Goal: Task Accomplishment & Management: Use online tool/utility

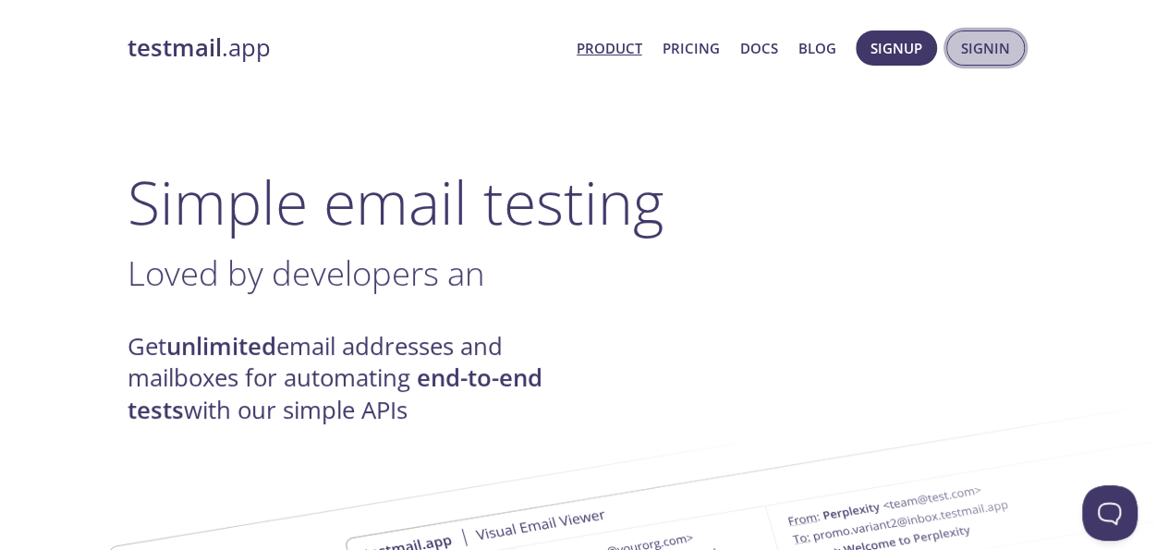
click at [989, 53] on span "Signin" at bounding box center [985, 48] width 49 height 24
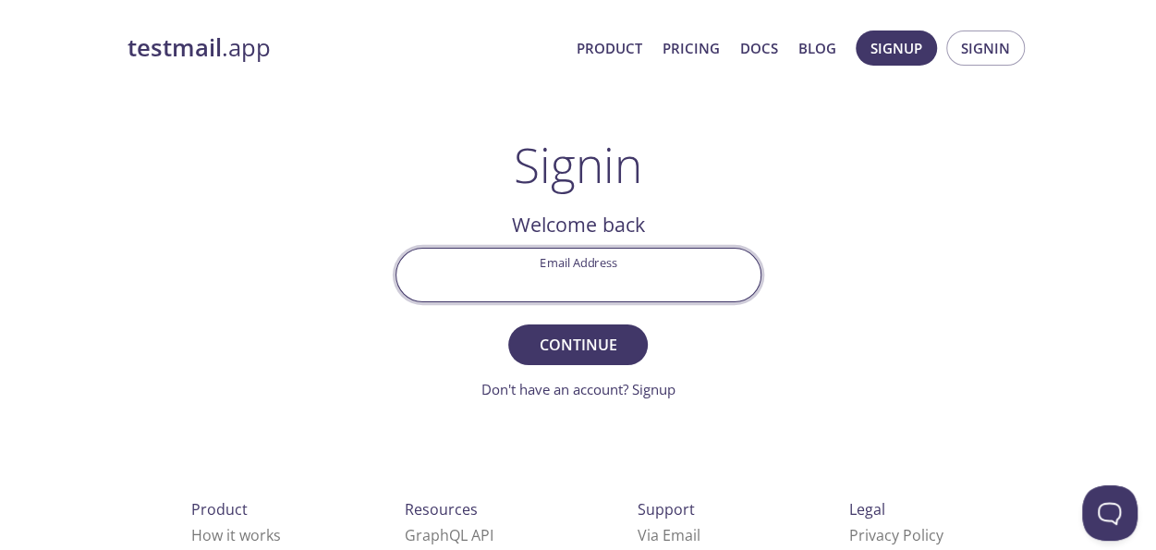
click at [595, 265] on input "Email Address" at bounding box center [578, 275] width 364 height 53
type input "[EMAIL_ADDRESS][DOMAIN_NAME]"
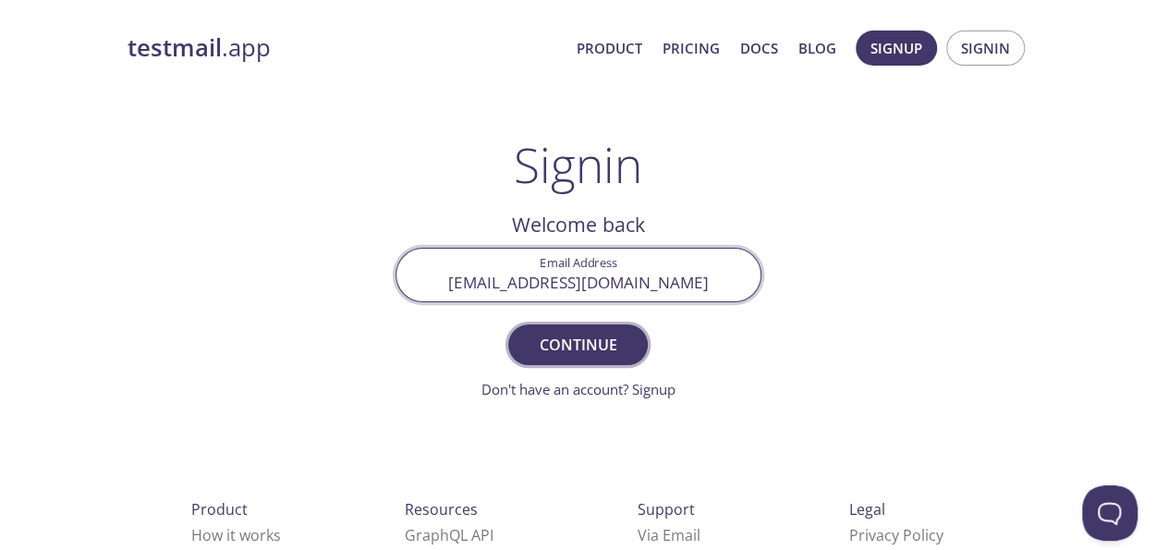
click at [551, 346] on span "Continue" at bounding box center [577, 345] width 98 height 26
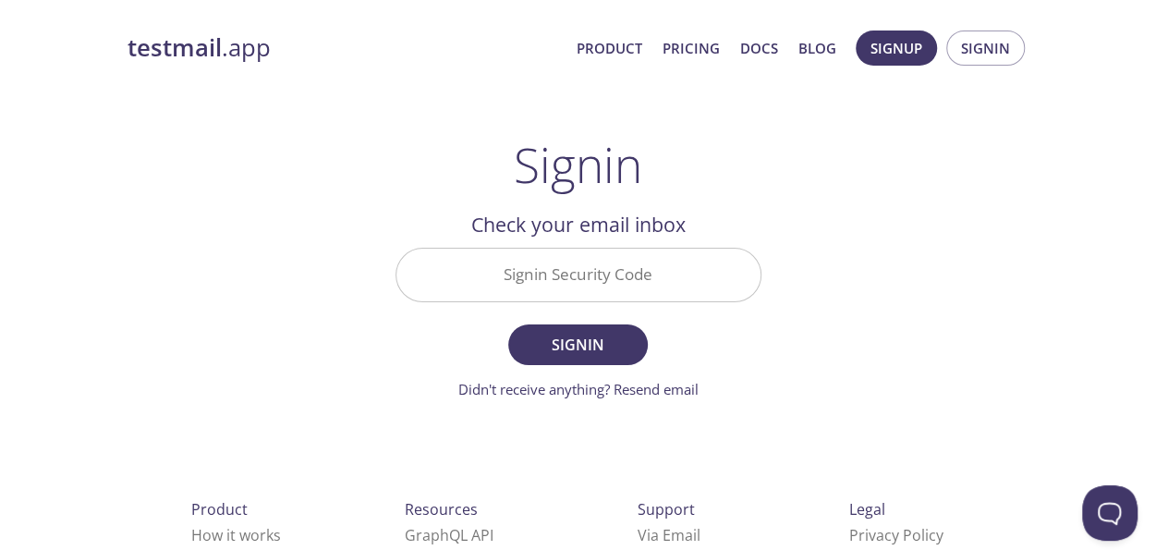
click at [540, 291] on input "Signin Security Code" at bounding box center [578, 275] width 364 height 53
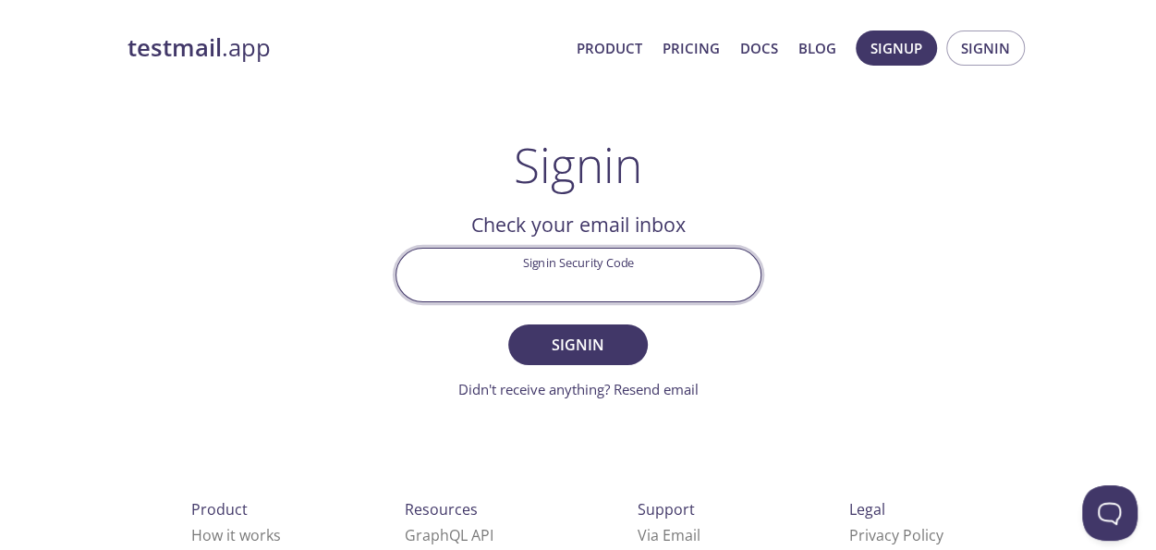
paste input "RRC1FQ1"
type input "RRC1FQ1"
click at [569, 337] on span "Signin" at bounding box center [577, 345] width 98 height 26
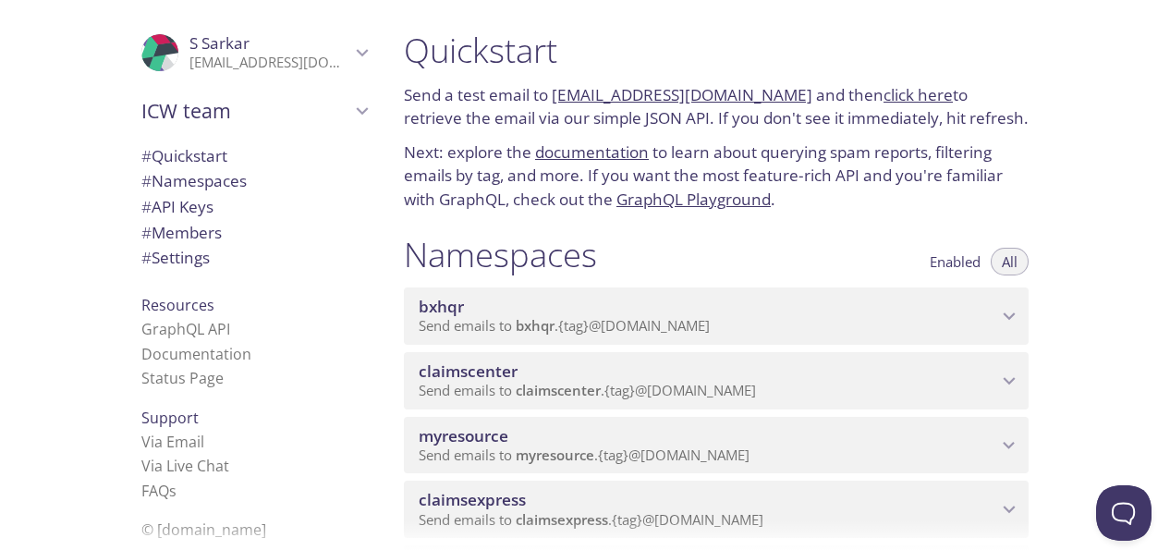
click at [951, 461] on p "Send emails to myresource . {tag} @[DOMAIN_NAME]" at bounding box center [708, 455] width 578 height 18
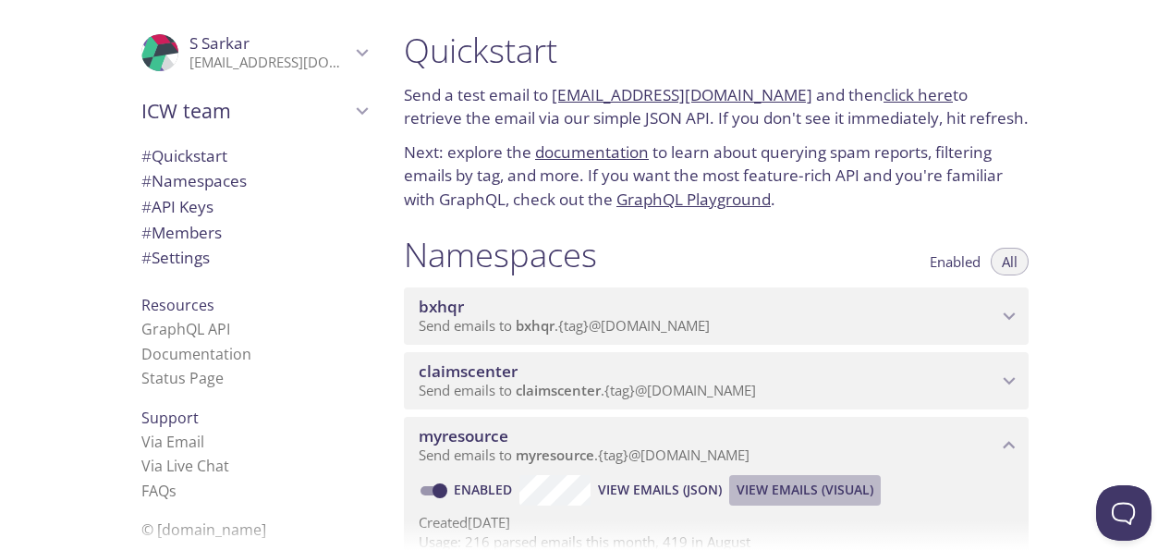
click at [813, 491] on span "View Emails (Visual)" at bounding box center [804, 490] width 137 height 22
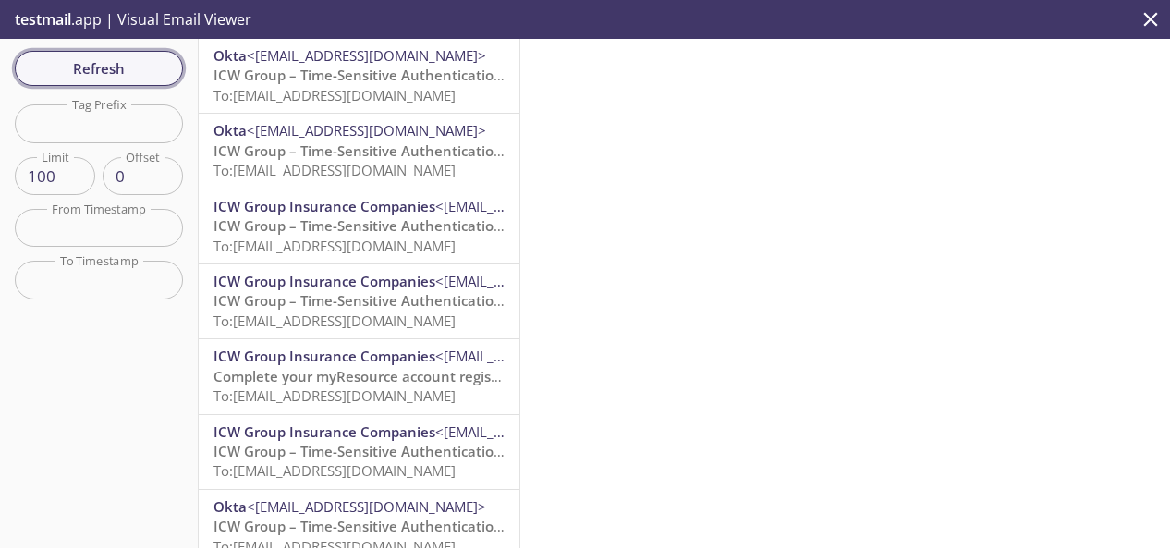
click at [103, 72] on span "Refresh" at bounding box center [99, 68] width 139 height 24
click at [79, 70] on span "Refresh" at bounding box center [99, 68] width 139 height 24
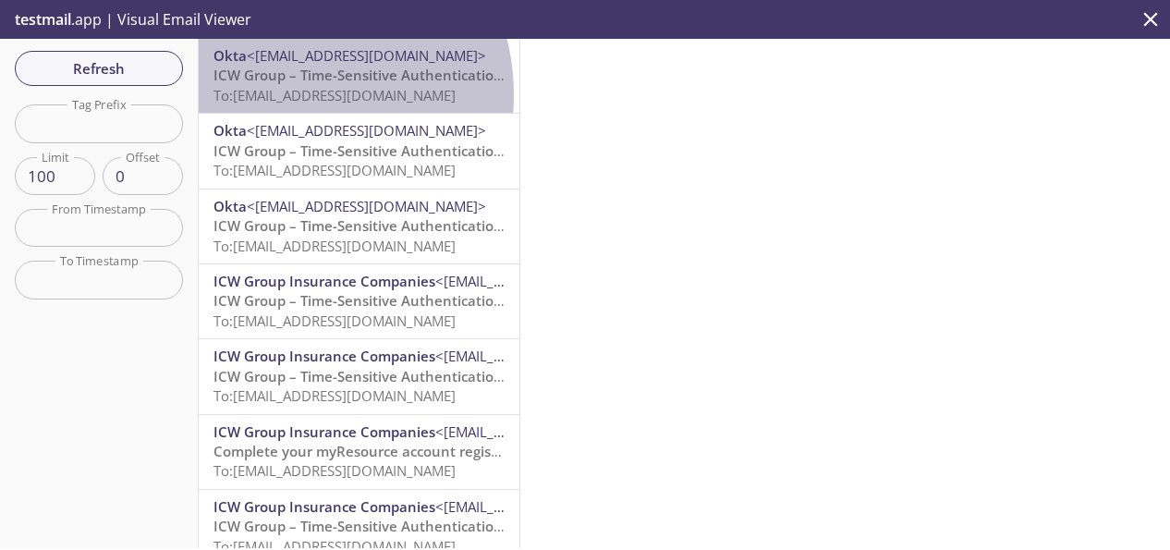
click at [282, 95] on span "To: [EMAIL_ADDRESS][DOMAIN_NAME]" at bounding box center [334, 95] width 242 height 18
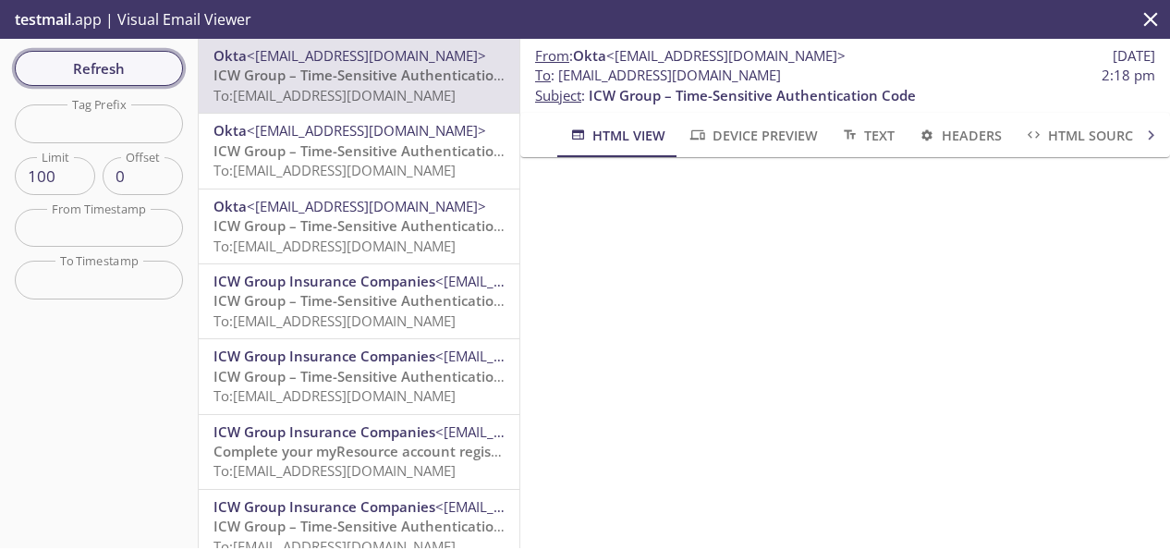
click at [150, 66] on span "Refresh" at bounding box center [99, 68] width 139 height 24
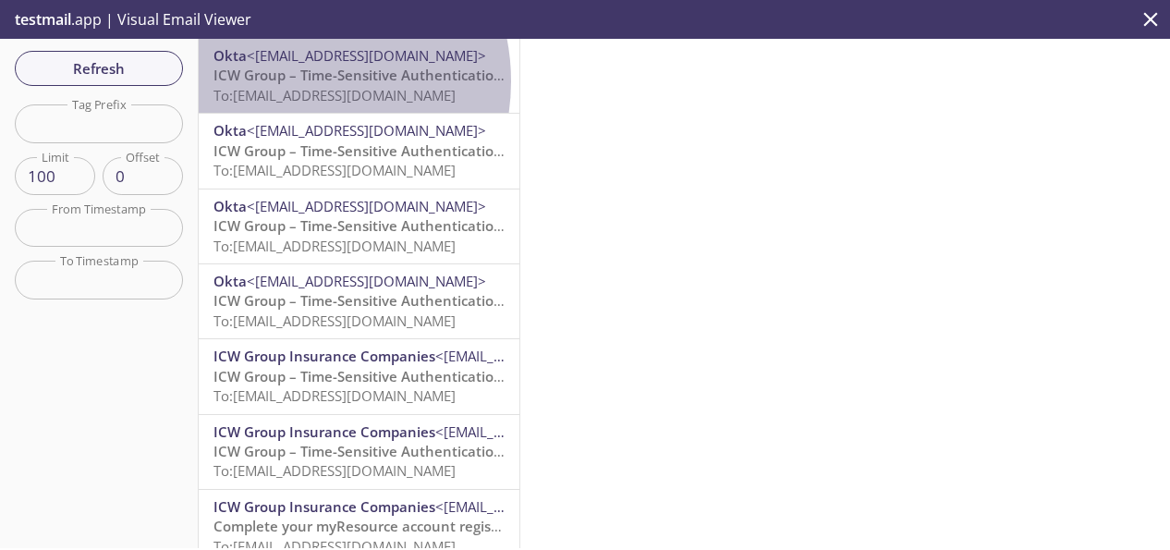
click at [292, 84] on span "ICW Group – Time-Sensitive Authentication Code" at bounding box center [376, 75] width 327 height 18
